Goal: Transaction & Acquisition: Purchase product/service

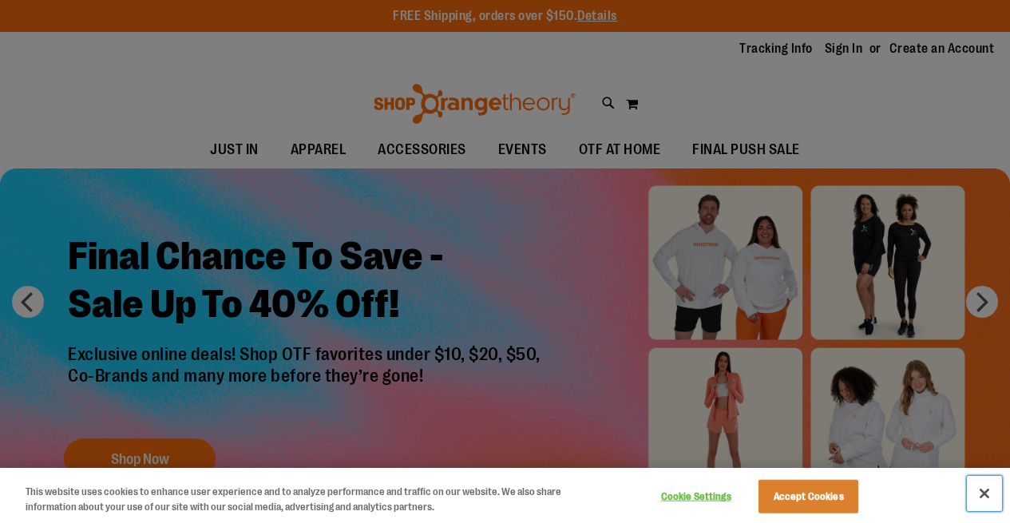
click at [982, 489] on button "Close" at bounding box center [984, 493] width 35 height 35
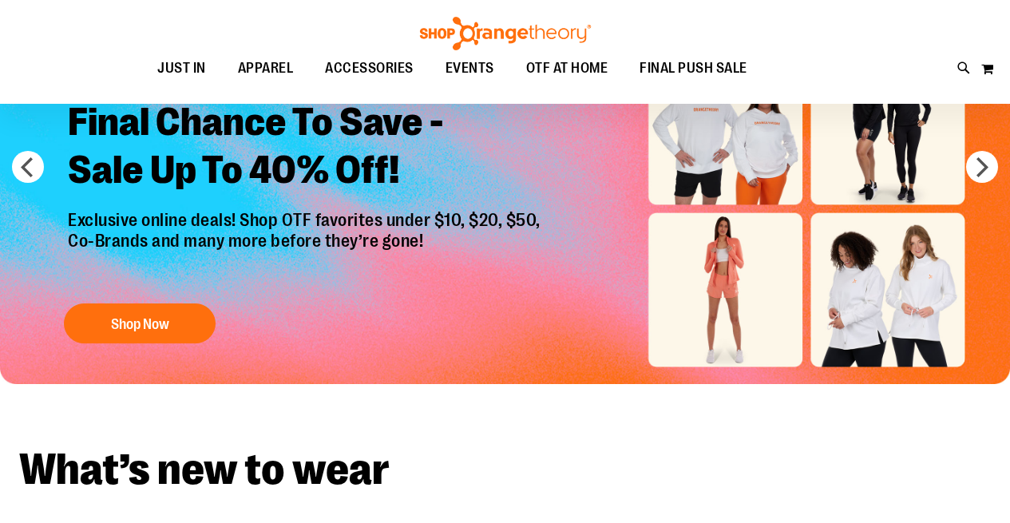
scroll to position [135, 0]
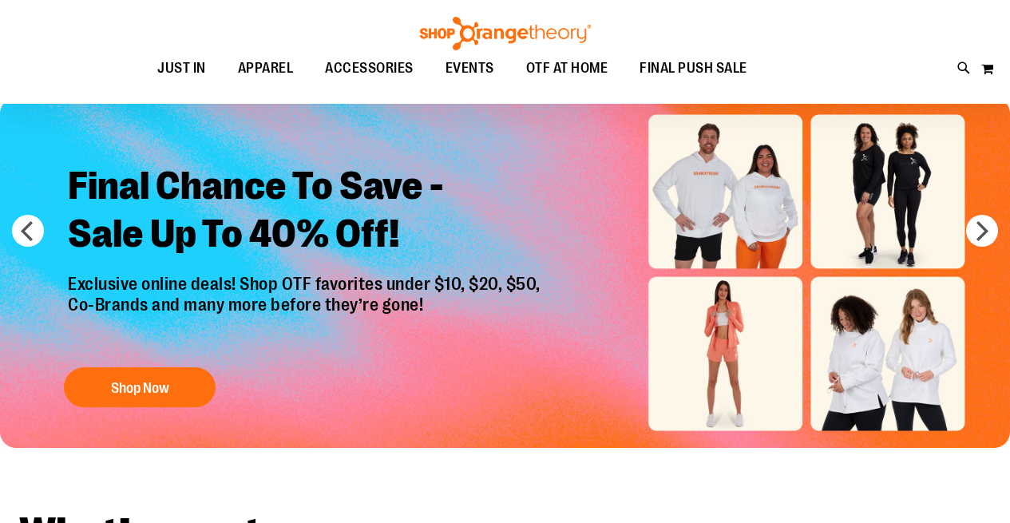
scroll to position [77, 0]
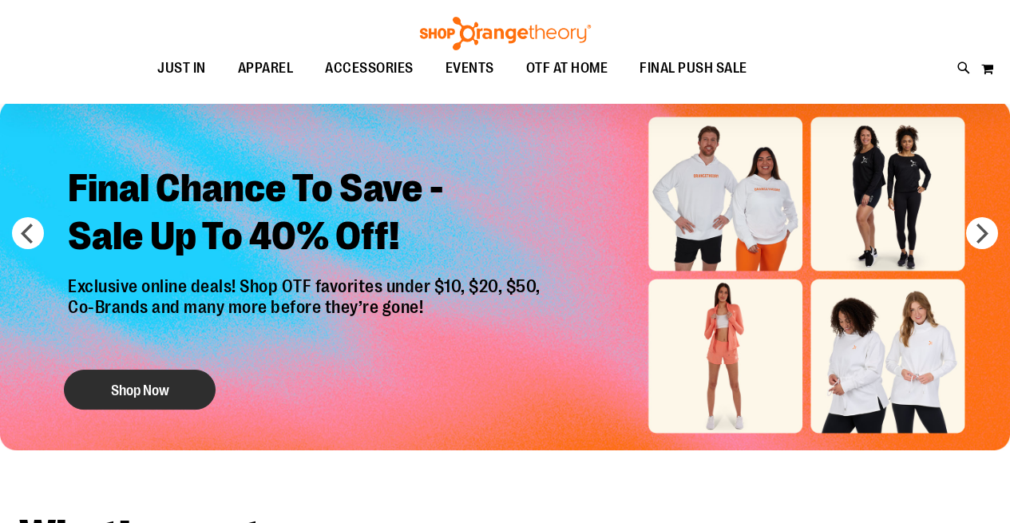
click at [169, 391] on button "Shop Now" at bounding box center [140, 391] width 152 height 40
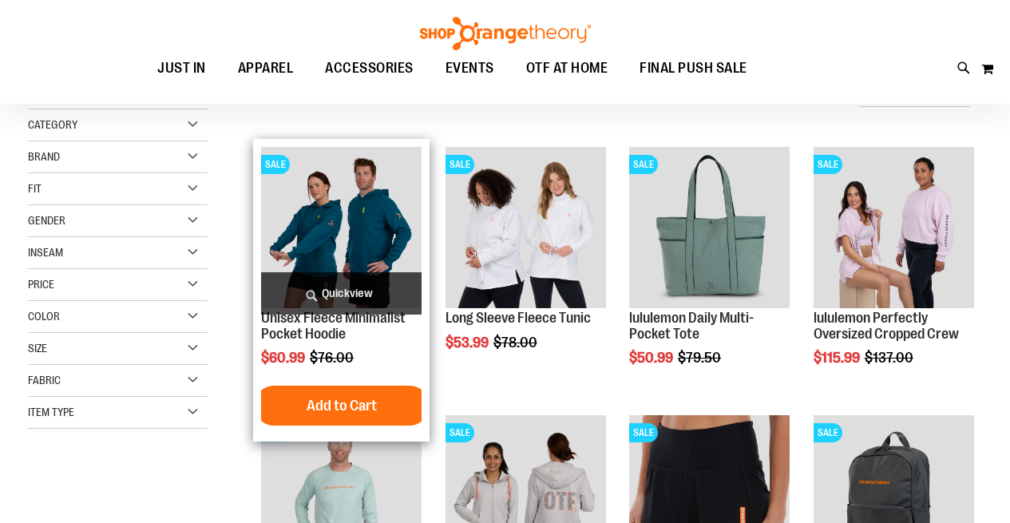
scroll to position [179, 0]
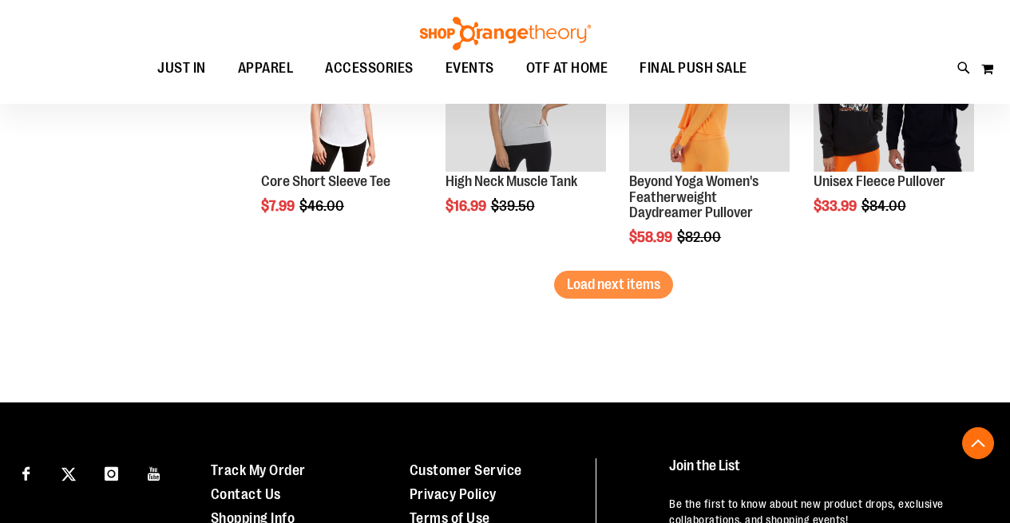
scroll to position [2476, 0]
